Goal: Information Seeking & Learning: Understand process/instructions

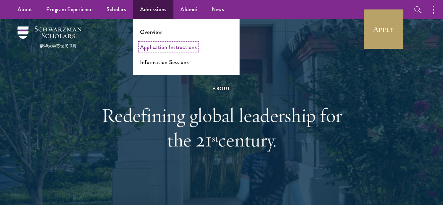
click at [160, 45] on link "Application Instructions" at bounding box center [168, 47] width 57 height 8
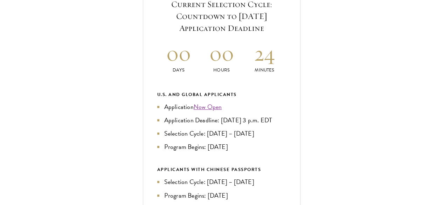
scroll to position [315, 0]
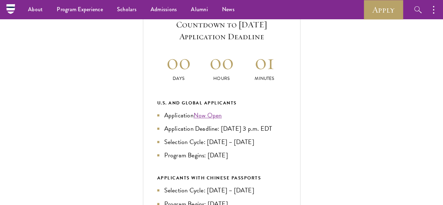
scroll to position [270, 0]
